Goal: Register for event/course: Register for event/course

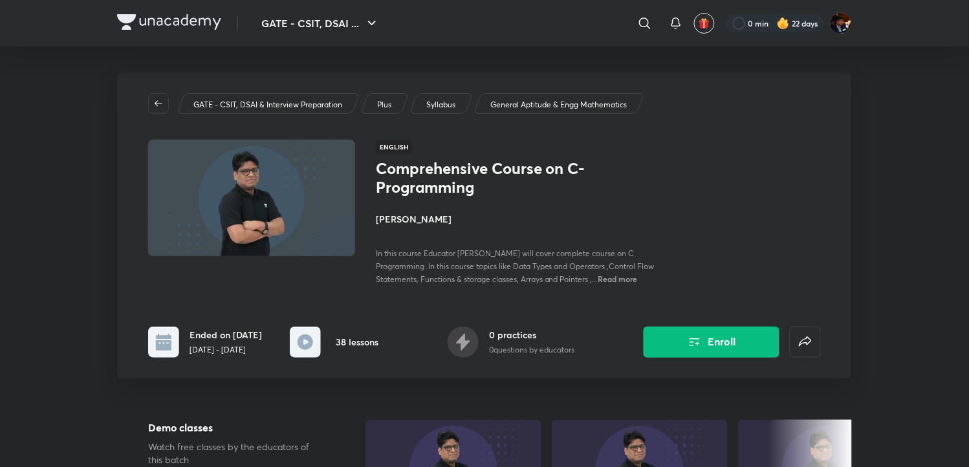
click at [404, 222] on h4 "[PERSON_NAME]" at bounding box center [521, 219] width 290 height 14
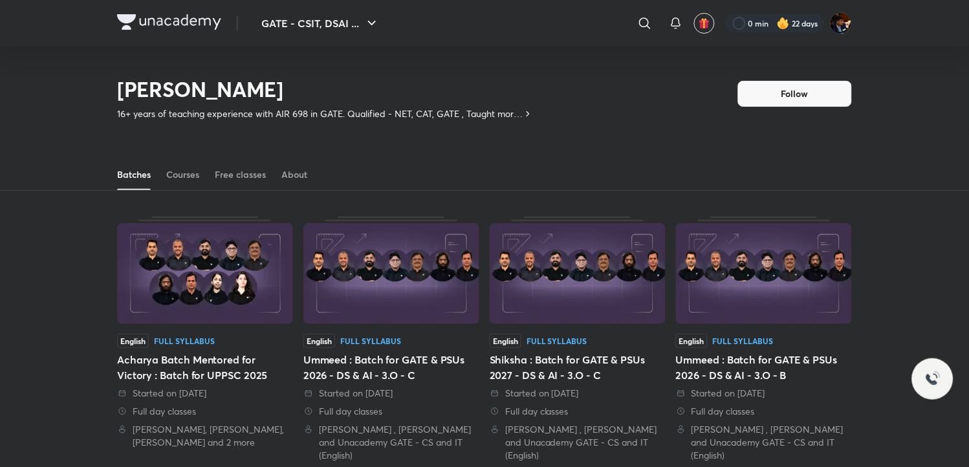
scroll to position [57, 0]
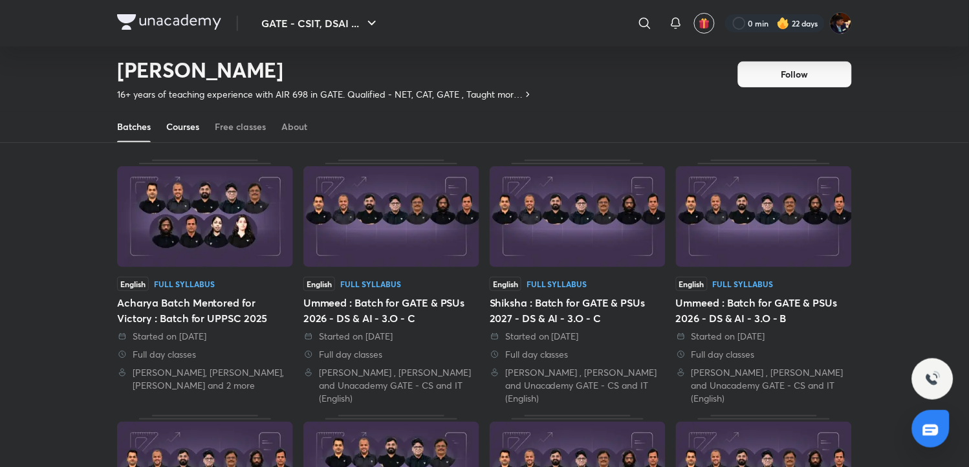
click at [195, 131] on div "Courses" at bounding box center [182, 126] width 33 height 13
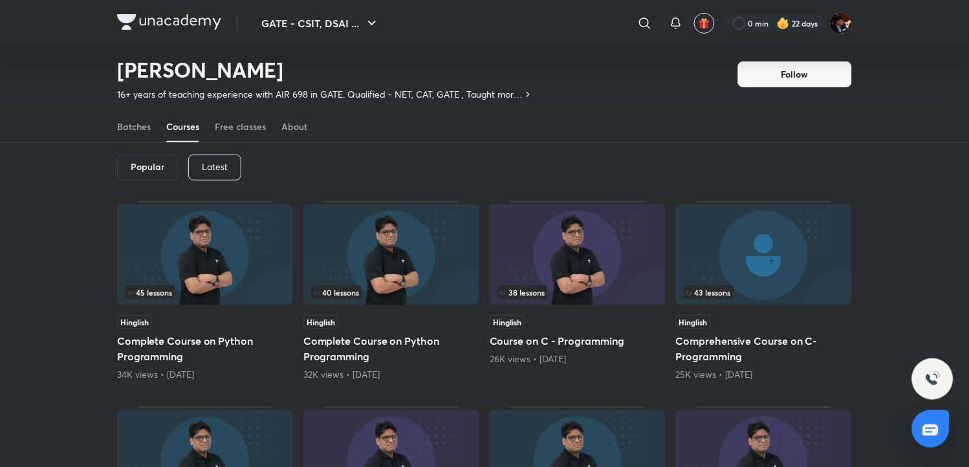
click at [226, 175] on div "Latest" at bounding box center [214, 168] width 53 height 26
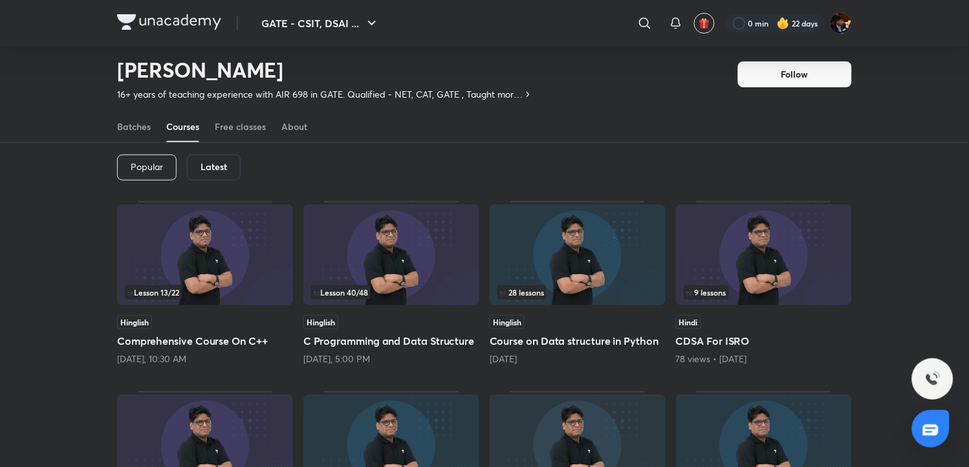
click at [424, 289] on div "Lesson 40 / 48" at bounding box center [391, 292] width 160 height 14
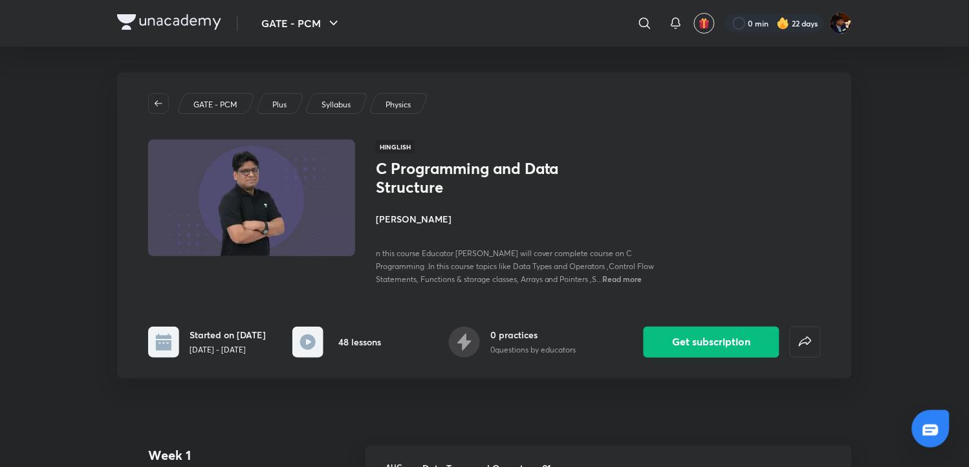
scroll to position [57, 0]
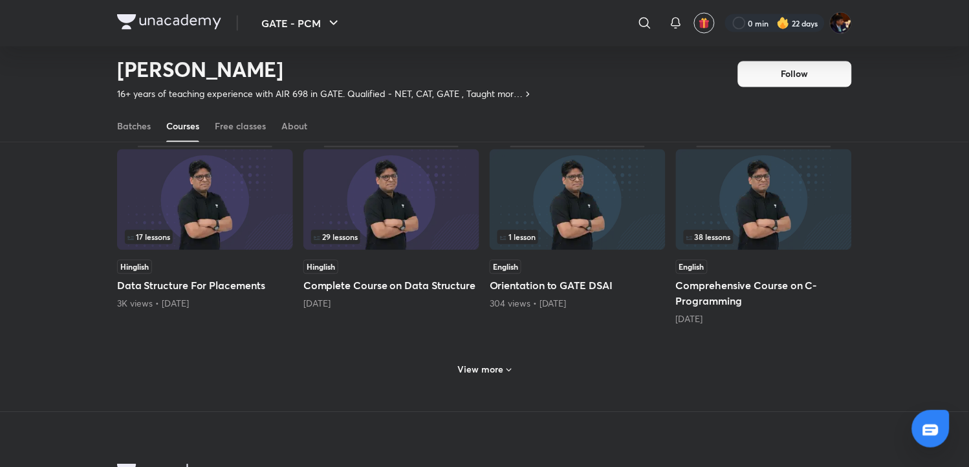
scroll to position [519, 0]
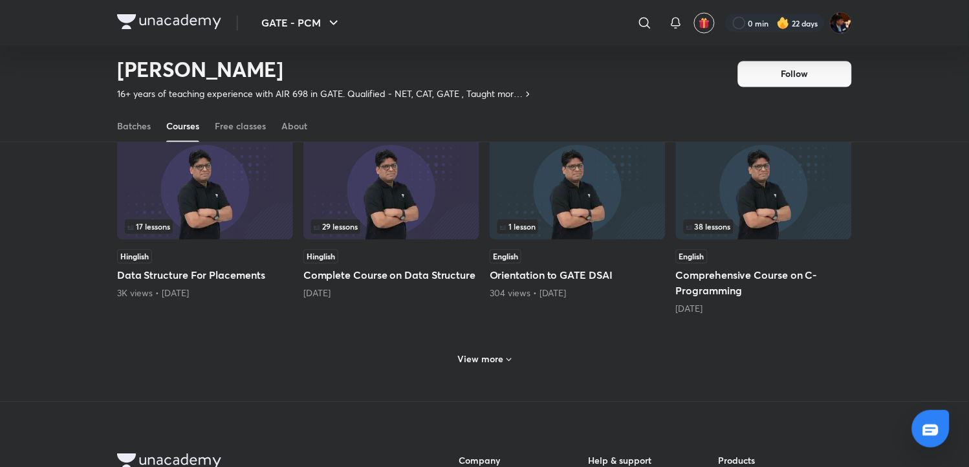
click at [481, 360] on h6 "View more" at bounding box center [481, 359] width 46 height 13
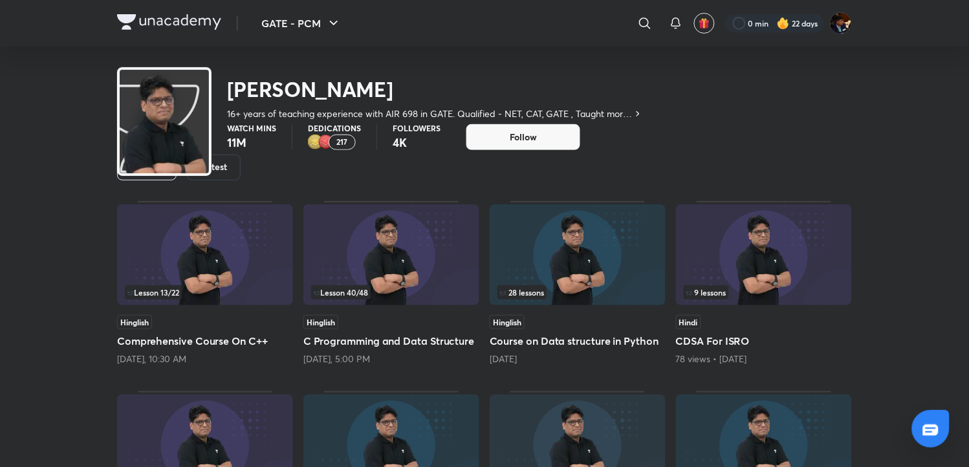
scroll to position [0, 0]
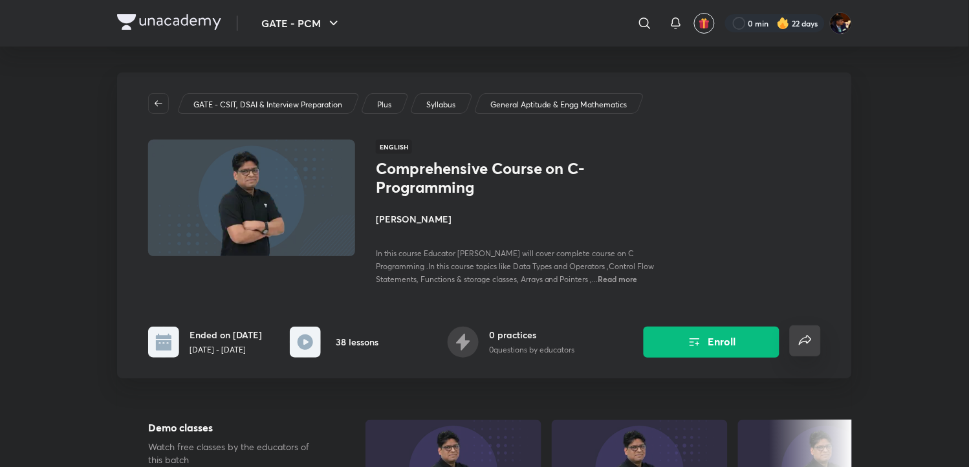
click at [806, 339] on icon "false" at bounding box center [805, 340] width 12 height 10
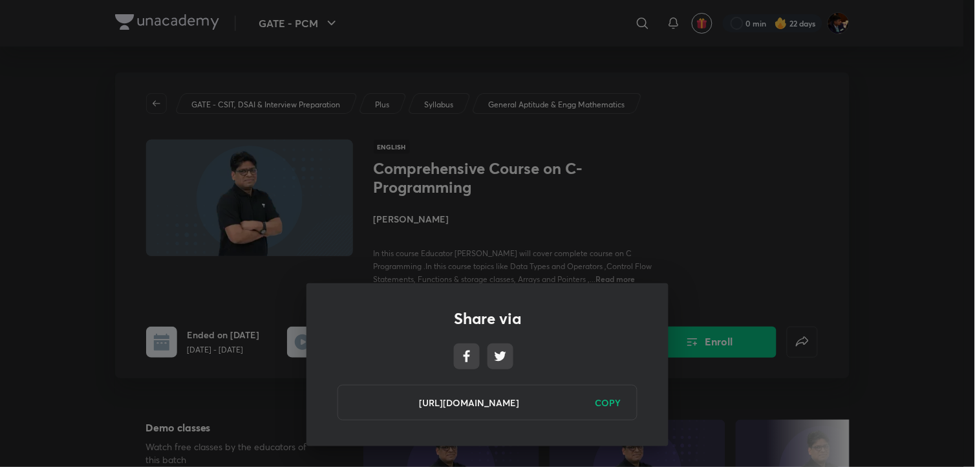
click at [612, 401] on h6 "COPY" at bounding box center [609, 403] width 26 height 14
click at [737, 340] on div "Share via [URL][DOMAIN_NAME] Copied" at bounding box center [487, 233] width 975 height 467
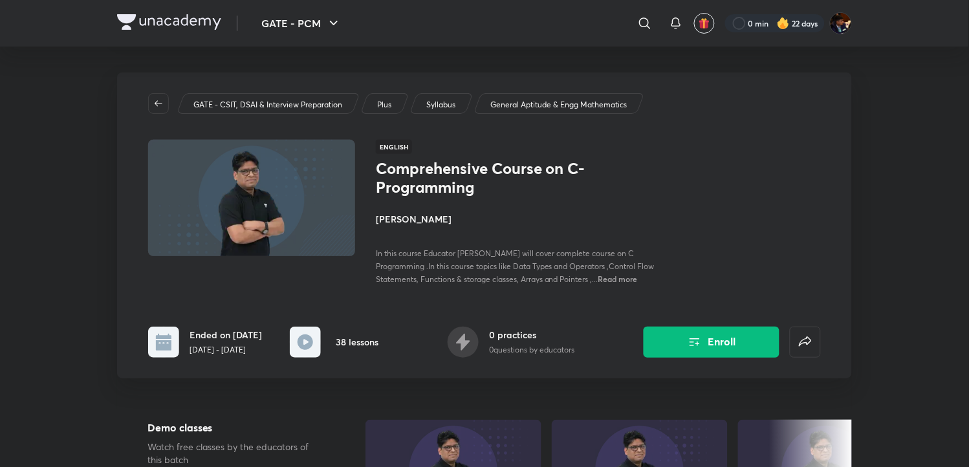
click at [737, 340] on button "Enroll" at bounding box center [711, 342] width 136 height 31
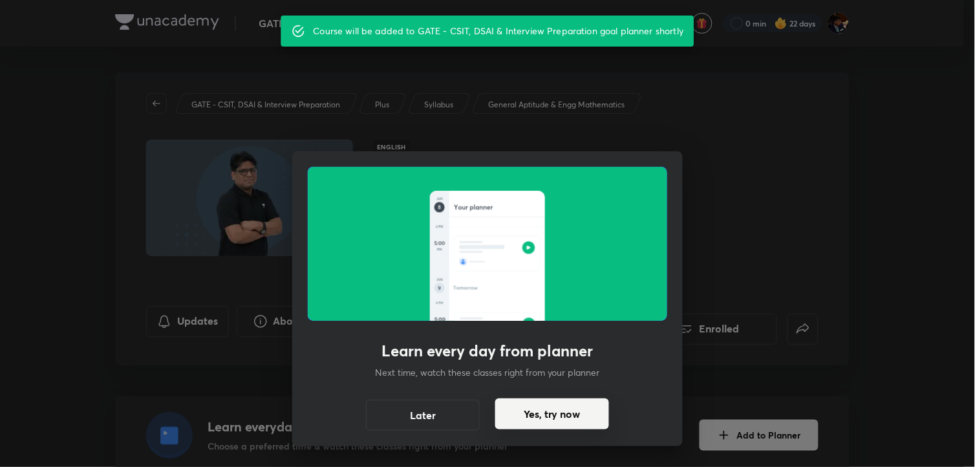
click at [560, 411] on button "Yes, try now" at bounding box center [552, 413] width 114 height 31
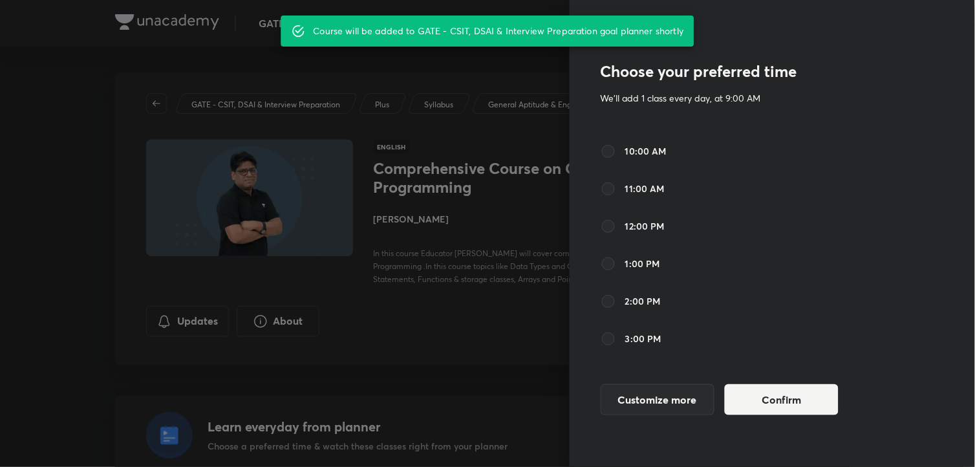
scroll to position [228, 0]
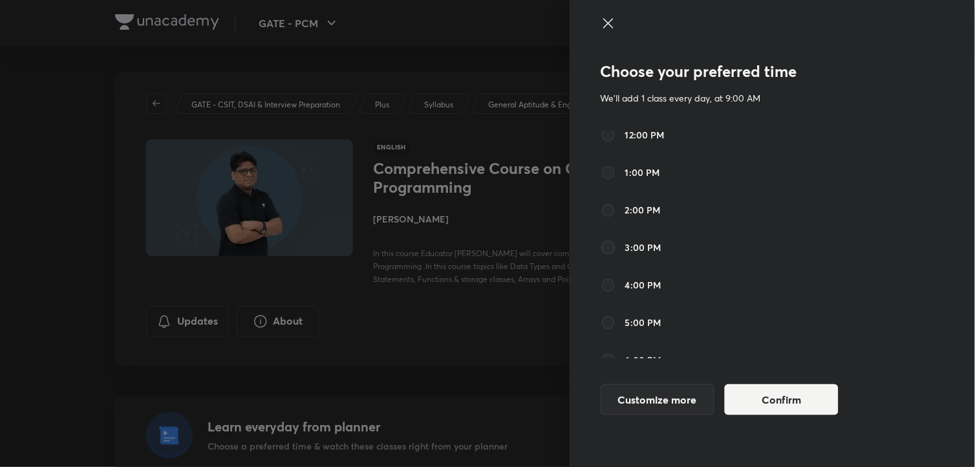
click at [609, 248] on input "3:00 PM" at bounding box center [609, 248] width 16 height 16
radio input "true"
radio input "false"
click at [642, 394] on button "Customize more" at bounding box center [658, 398] width 114 height 31
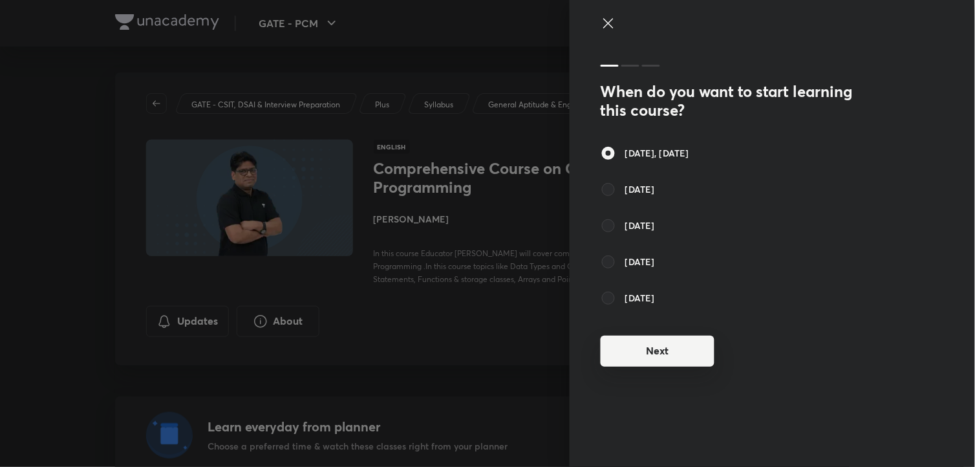
click at [638, 347] on button "Next" at bounding box center [658, 351] width 114 height 31
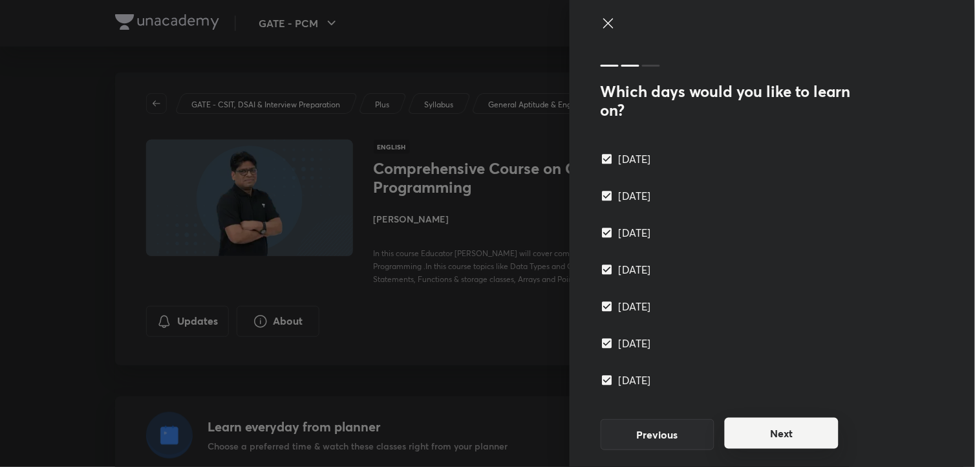
click at [800, 440] on button "Next" at bounding box center [782, 433] width 114 height 31
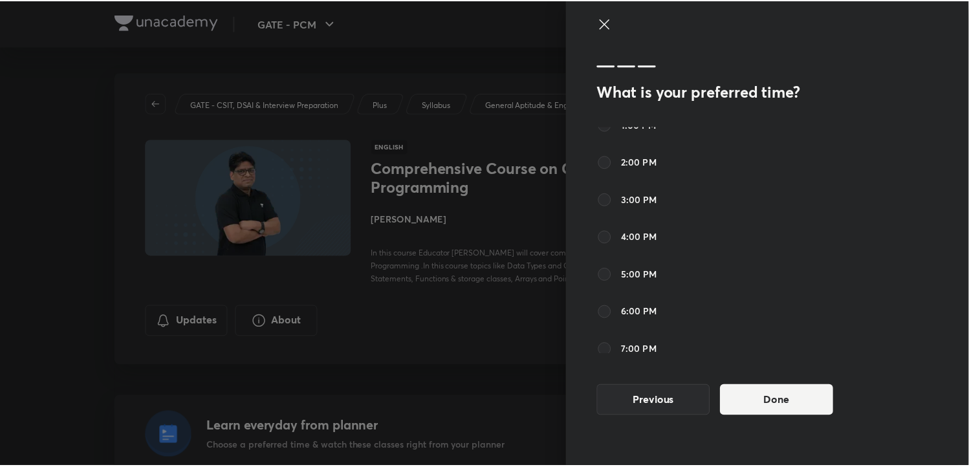
scroll to position [274, 0]
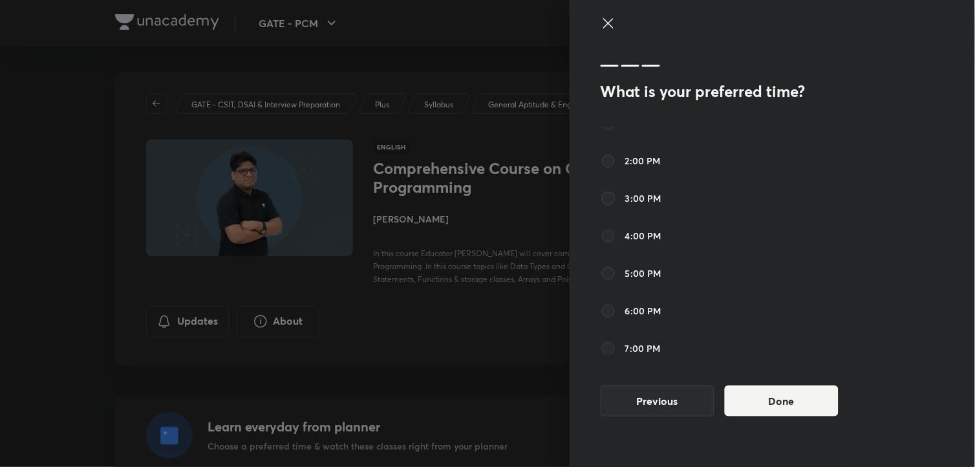
click at [610, 195] on input "3:00 PM" at bounding box center [609, 199] width 16 height 16
radio input "true"
radio input "false"
click at [779, 396] on button "Done" at bounding box center [782, 399] width 114 height 31
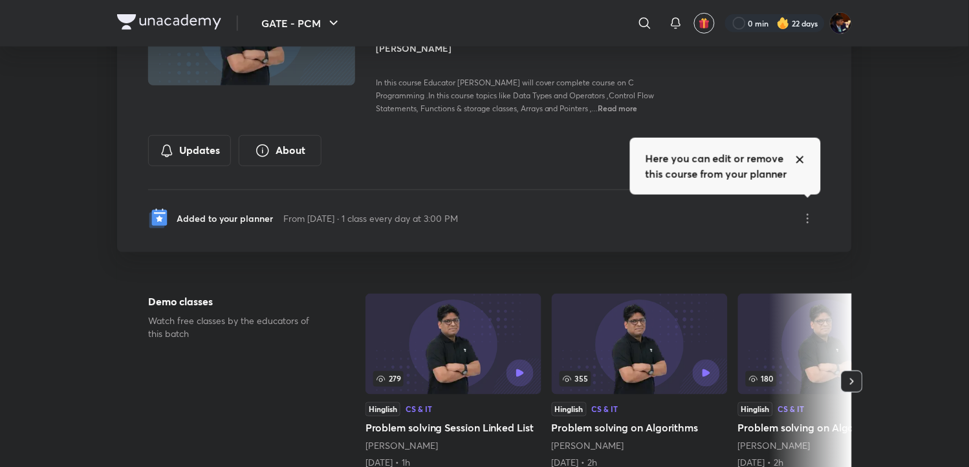
scroll to position [157, 0]
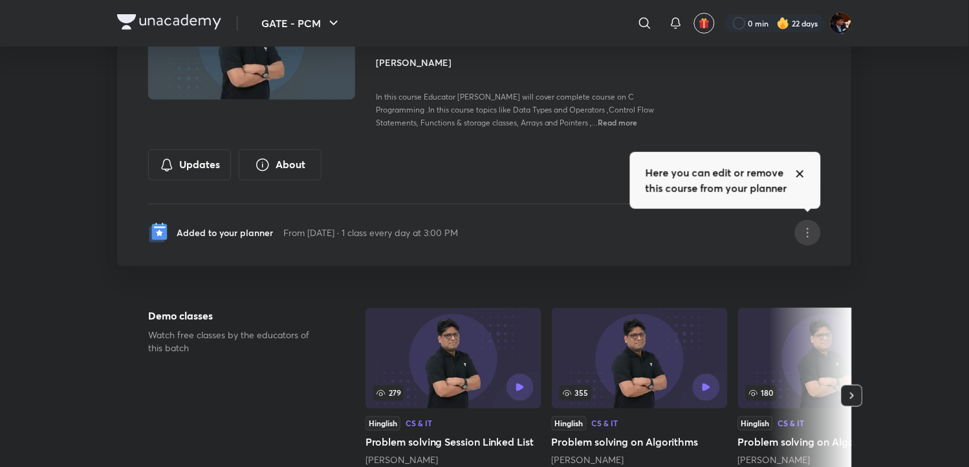
click at [810, 225] on icon at bounding box center [808, 233] width 16 height 16
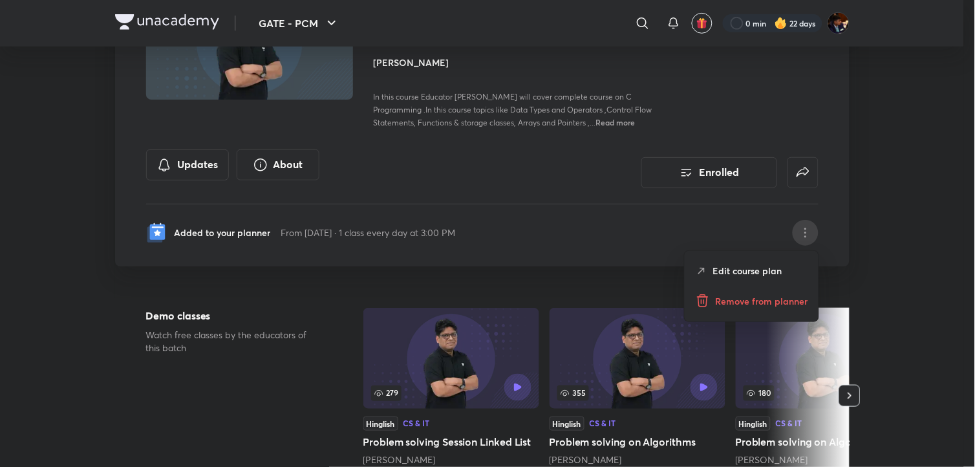
click at [894, 113] on div at bounding box center [487, 233] width 975 height 467
